Goal: Transaction & Acquisition: Purchase product/service

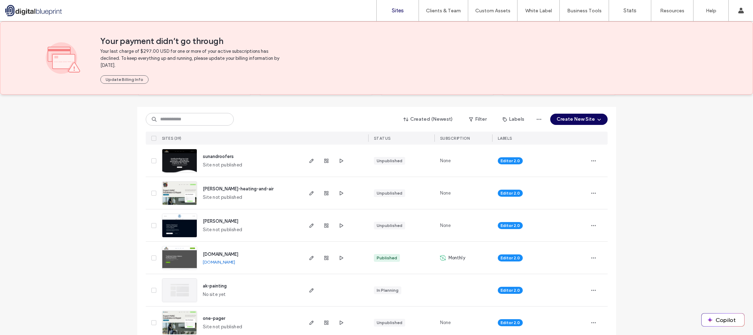
scroll to position [70, 0]
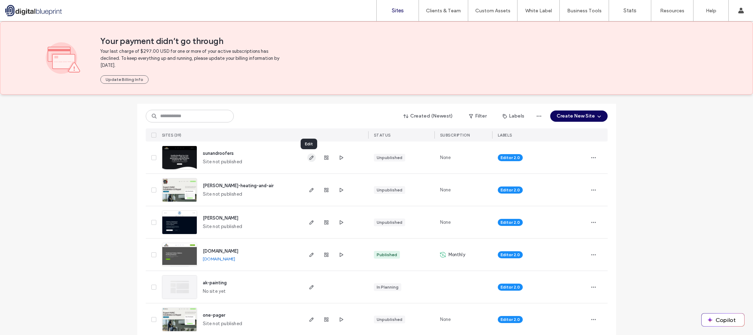
click at [309, 155] on icon "button" at bounding box center [312, 158] width 6 height 6
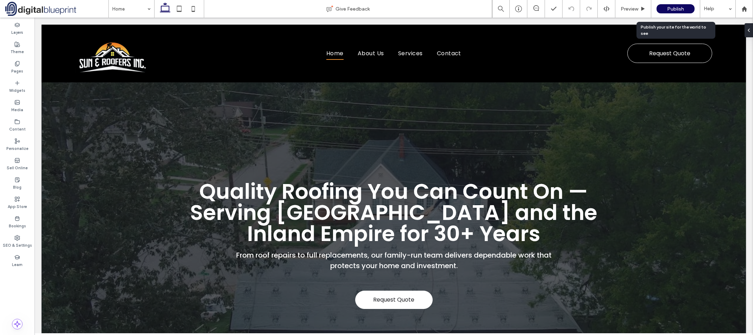
click at [686, 8] on div "Publish" at bounding box center [676, 8] width 38 height 9
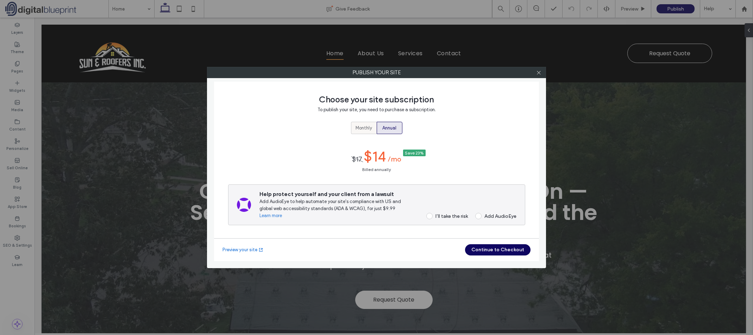
click at [376, 127] on label "Monthly" at bounding box center [364, 128] width 26 height 12
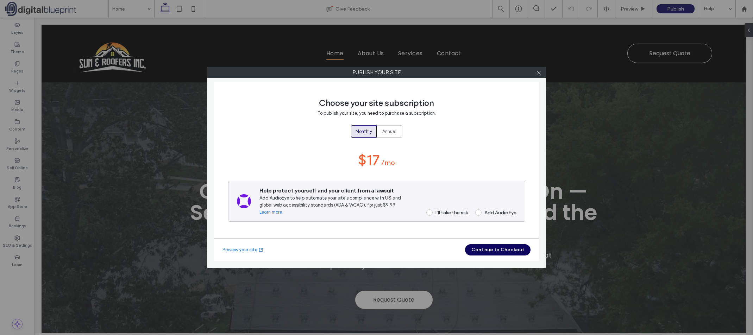
click at [453, 214] on div "I’ll take the risk" at bounding box center [452, 213] width 32 height 6
click at [504, 251] on button "Continue to Checkout" at bounding box center [498, 249] width 66 height 11
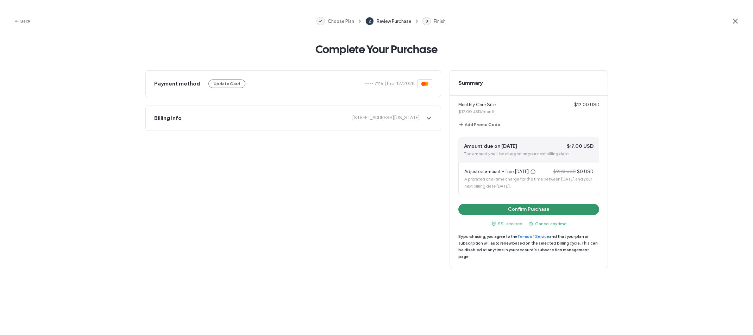
click at [547, 207] on button "Confirm Purchase" at bounding box center [529, 209] width 141 height 11
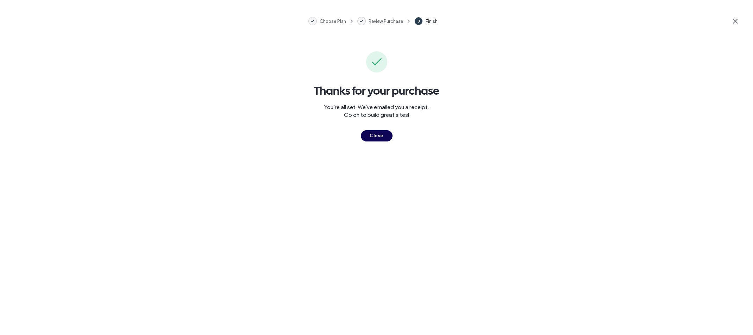
click at [382, 135] on button "Close" at bounding box center [377, 135] width 32 height 11
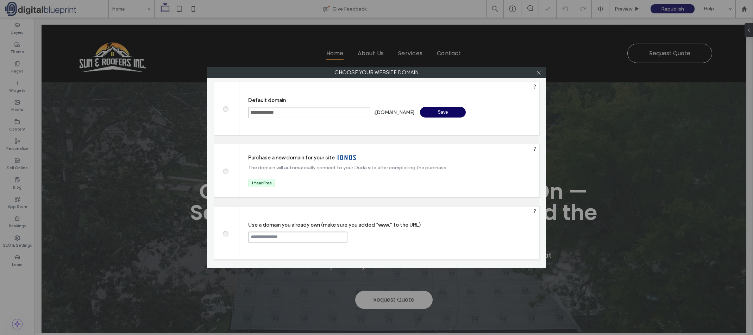
click at [275, 241] on input "text" at bounding box center [297, 237] width 99 height 11
type input "**********"
click at [386, 236] on div "Continue" at bounding box center [374, 237] width 46 height 11
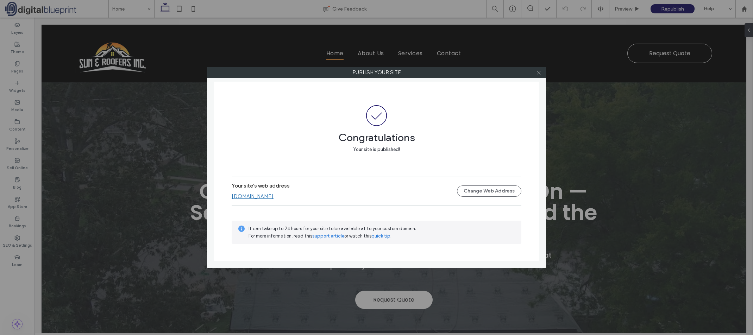
click at [539, 70] on icon at bounding box center [538, 72] width 5 height 5
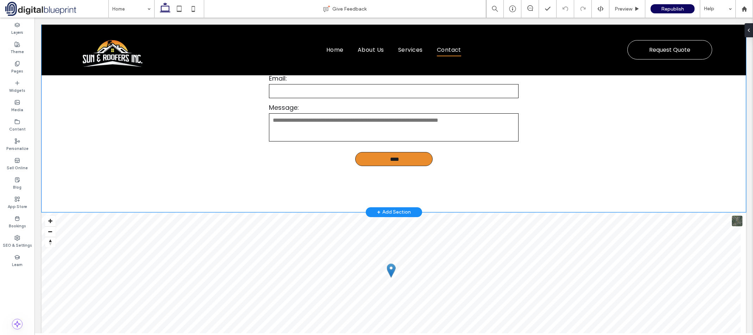
scroll to position [1550, 0]
